Goal: Task Accomplishment & Management: Manage account settings

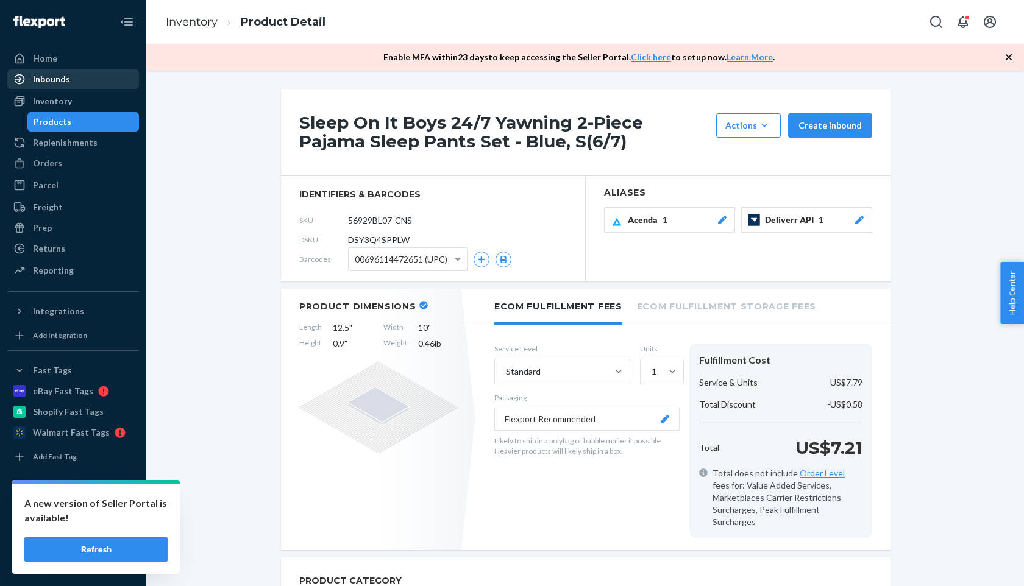
click at [84, 122] on div "Products" at bounding box center [84, 121] width 110 height 17
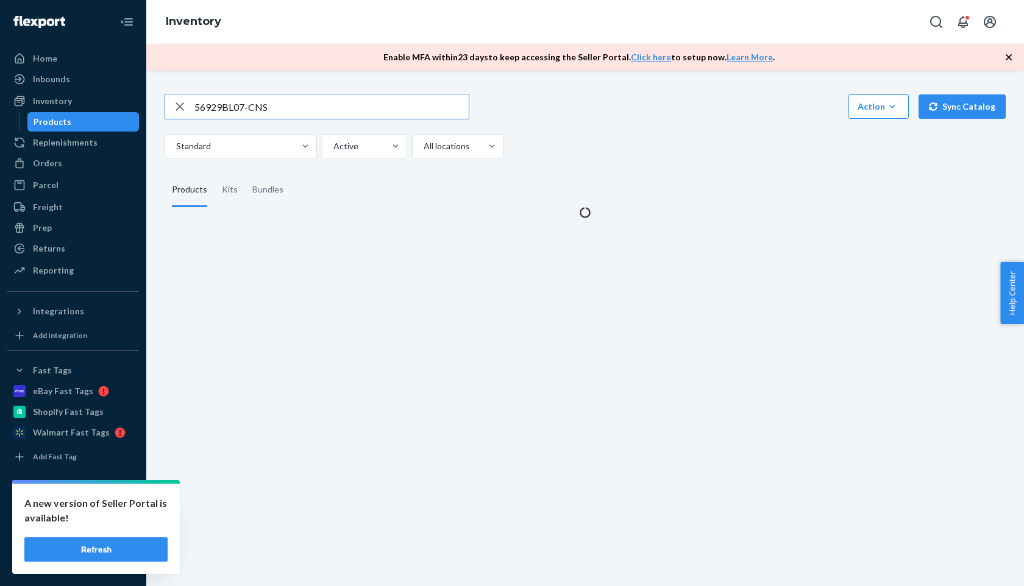
click at [225, 107] on input "56929BL07-CNS" at bounding box center [331, 106] width 274 height 24
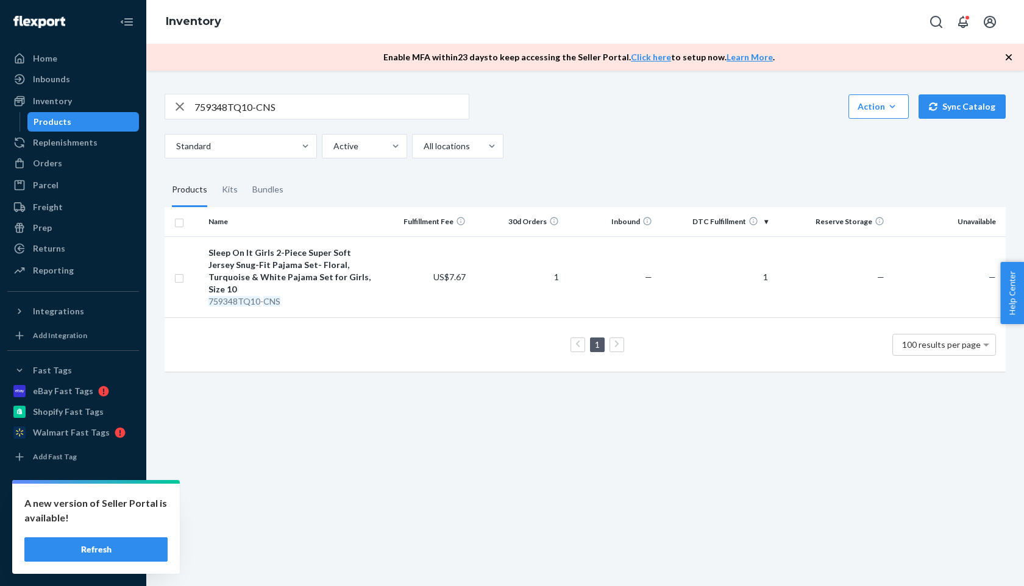
click at [224, 106] on input "759348TQ10-CNS" at bounding box center [331, 106] width 274 height 24
paste input "56929BL07"
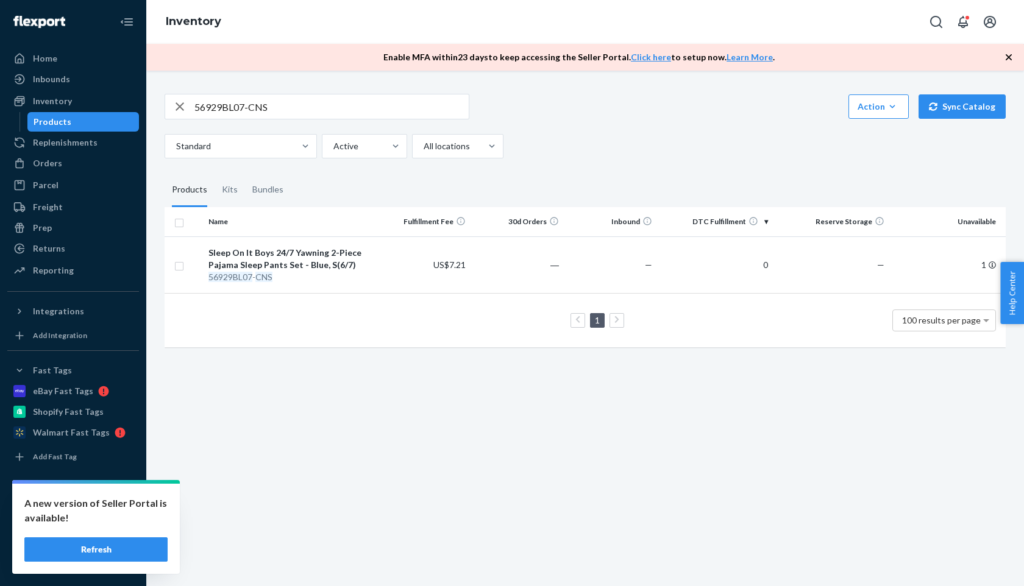
click at [266, 104] on input "56929BL07-CNS" at bounding box center [331, 106] width 274 height 24
paste input "7000178BL14-MP"
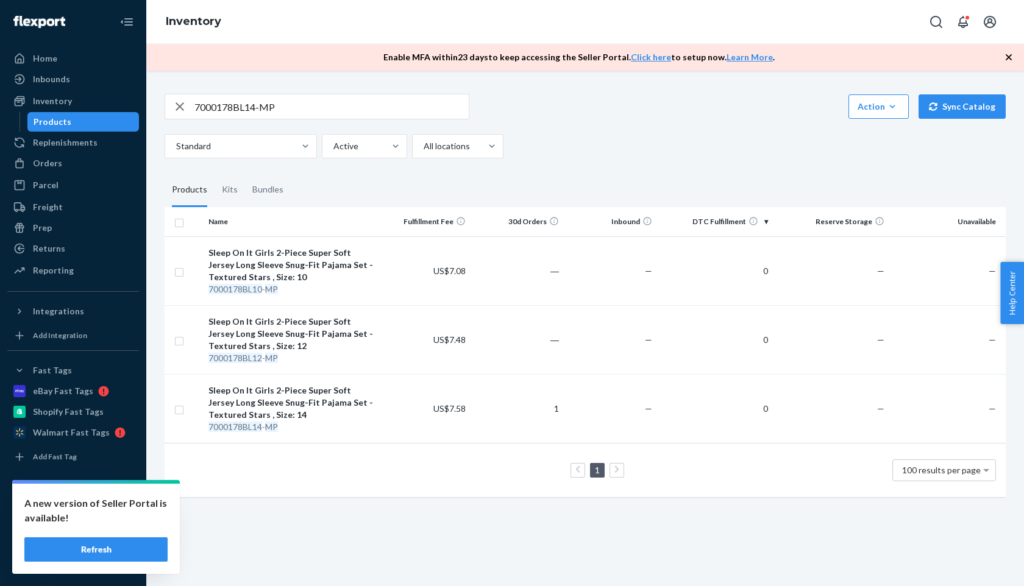
click at [252, 108] on input "7000178BL14-MP" at bounding box center [331, 106] width 274 height 24
paste input "49GY08"
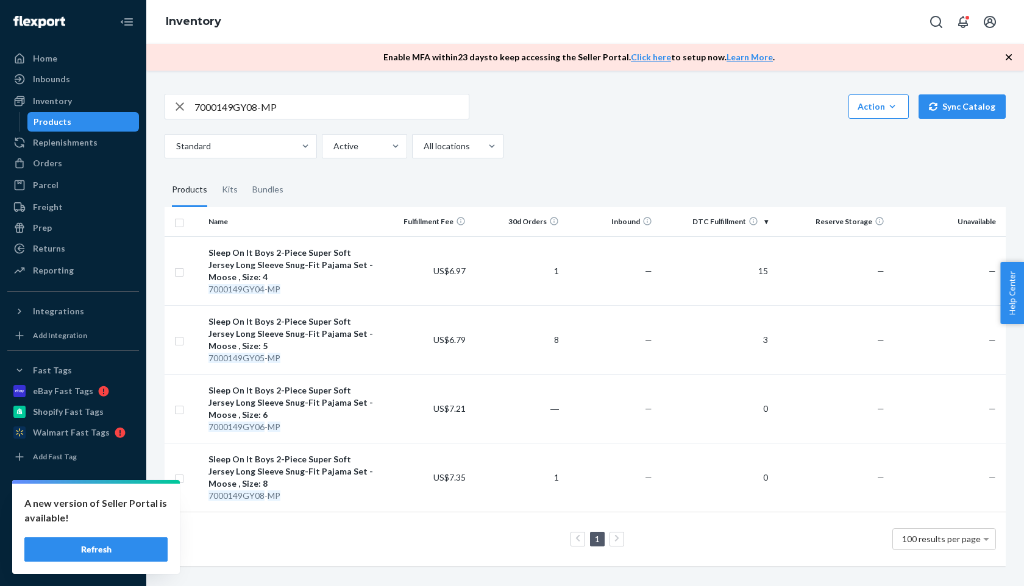
click at [272, 110] on input "7000149GY08-MP" at bounding box center [331, 106] width 274 height 24
paste input "98WH07"
type input "7000198WH07-MP"
